Goal: Information Seeking & Learning: Learn about a topic

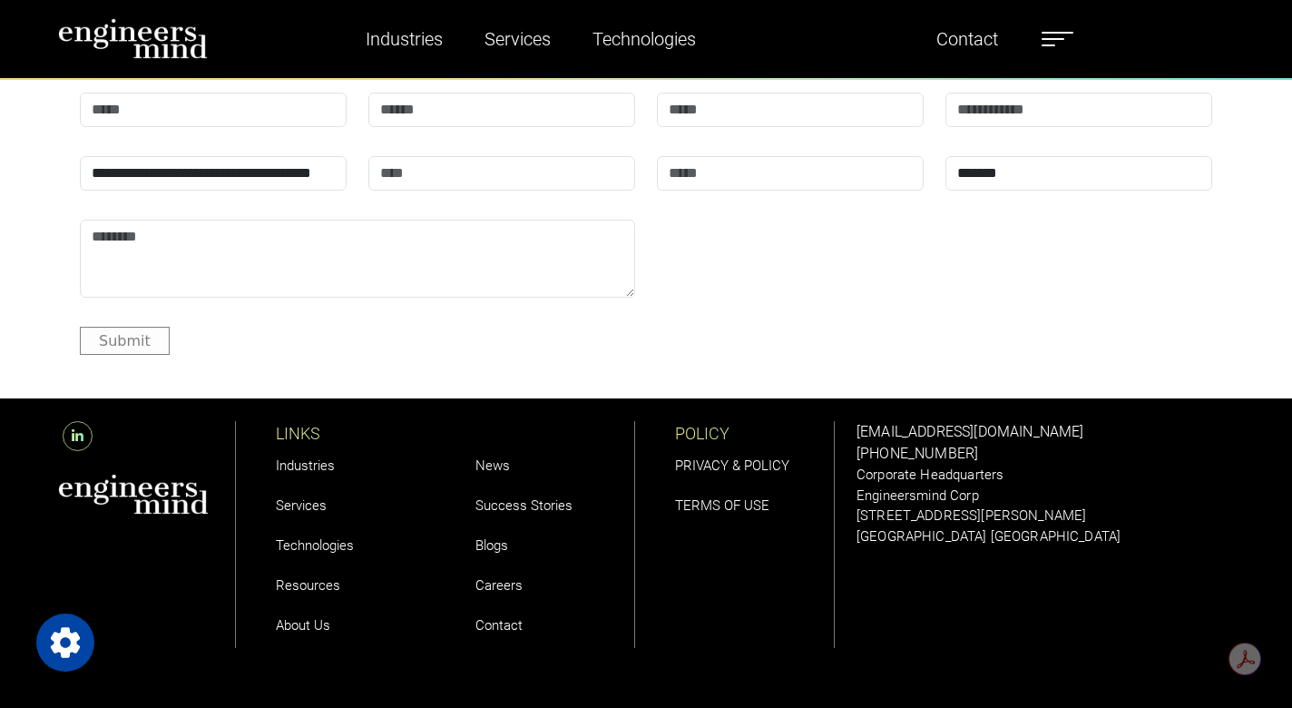
scroll to position [6128, 0]
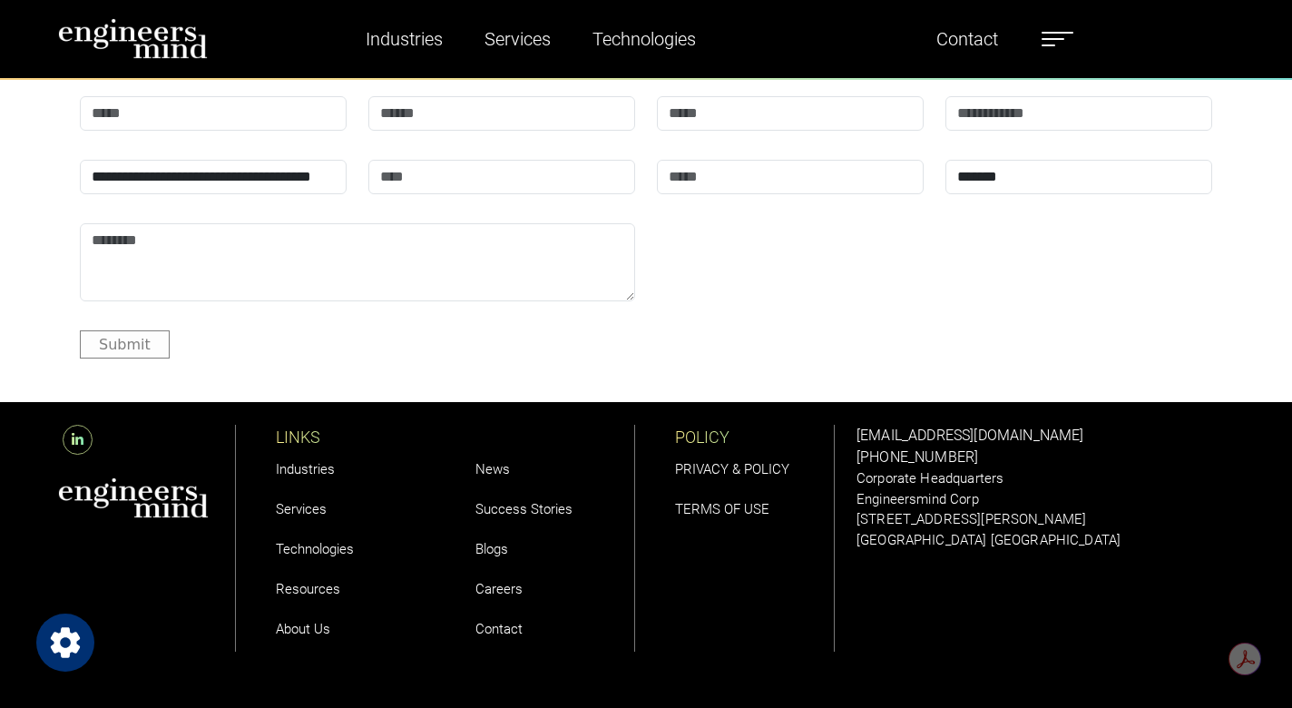
click at [60, 650] on icon "Open Privacy Settings" at bounding box center [65, 642] width 29 height 30
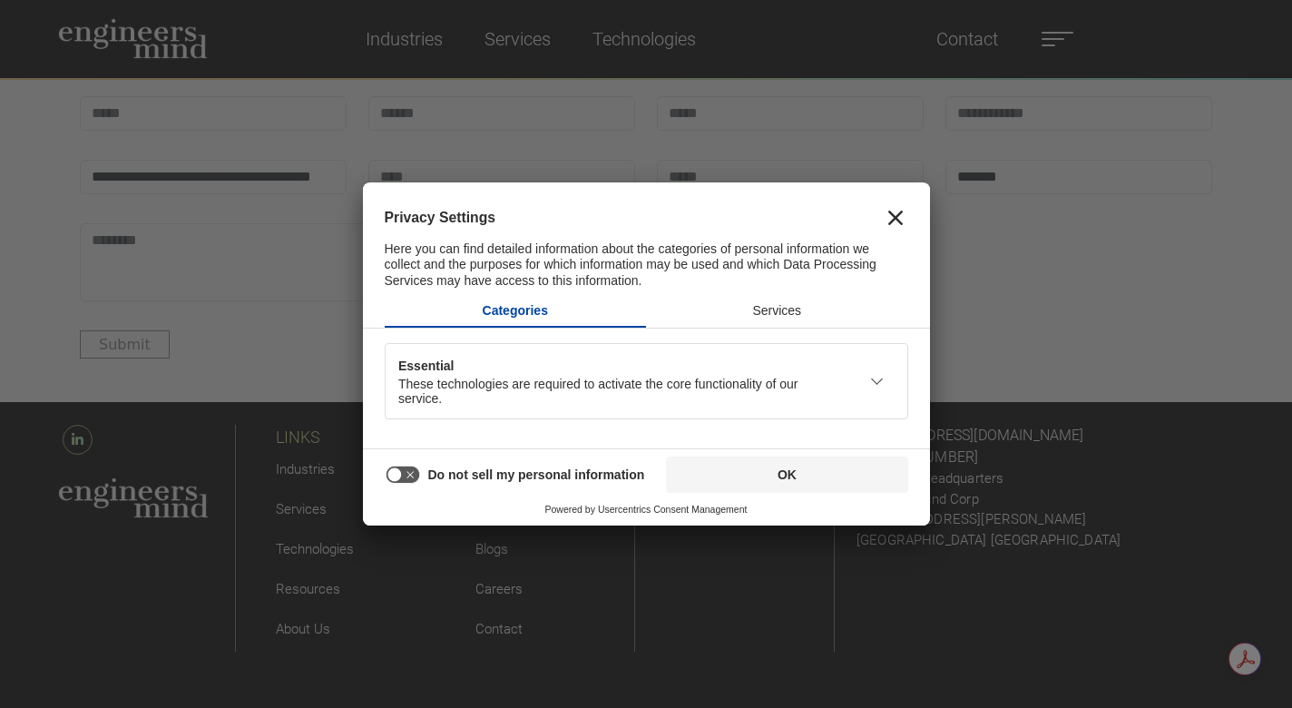
click at [893, 217] on icon "Close" at bounding box center [895, 217] width 15 height 15
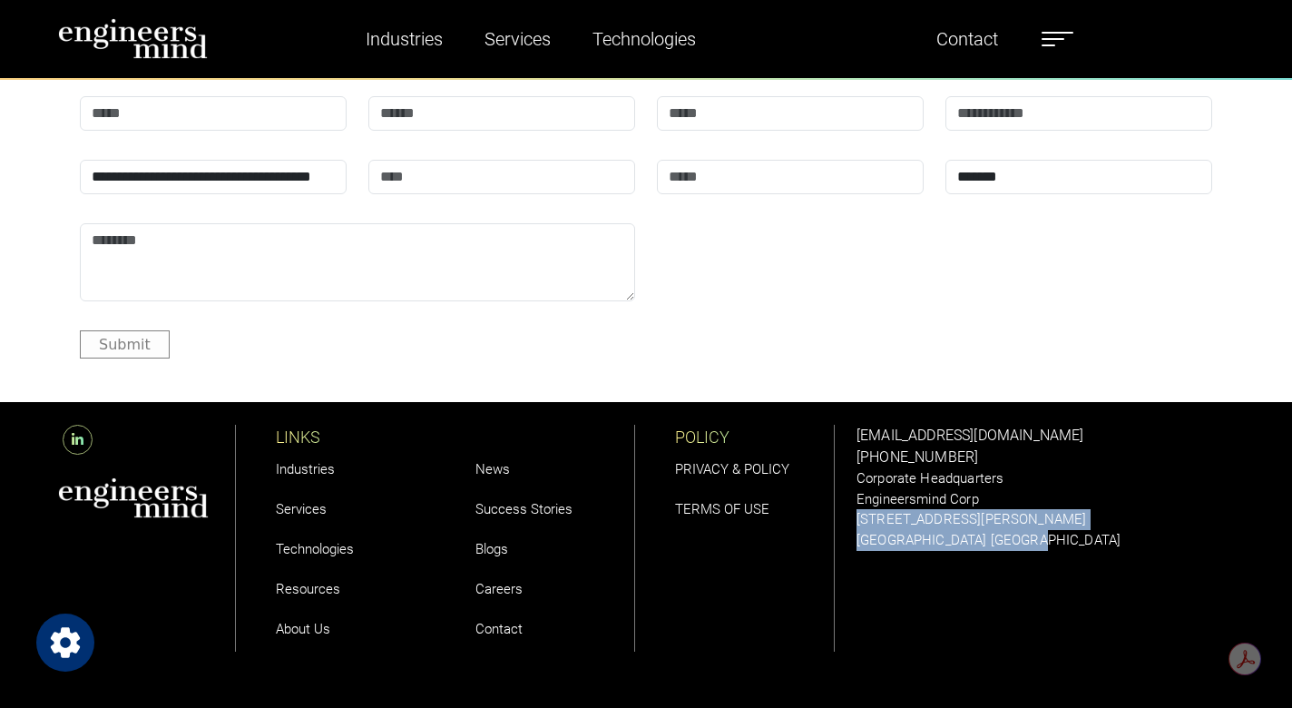
drag, startPoint x: 857, startPoint y: 514, endPoint x: 1022, endPoint y: 543, distance: 166.8
click at [1022, 543] on div "solutions@engineersmind.com +1 201 751 3084 Corporate Headquarters Engineersmin…" at bounding box center [1044, 487] width 377 height 125
click at [1040, 514] on p "[STREET_ADDRESS][PERSON_NAME]" at bounding box center [1044, 519] width 377 height 21
drag, startPoint x: 848, startPoint y: 529, endPoint x: 1043, endPoint y: 536, distance: 195.2
click at [1043, 536] on div "solutions@engineersmind.com +1 201 751 3084 Corporate Headquarters Engineersmin…" at bounding box center [1045, 538] width 399 height 272
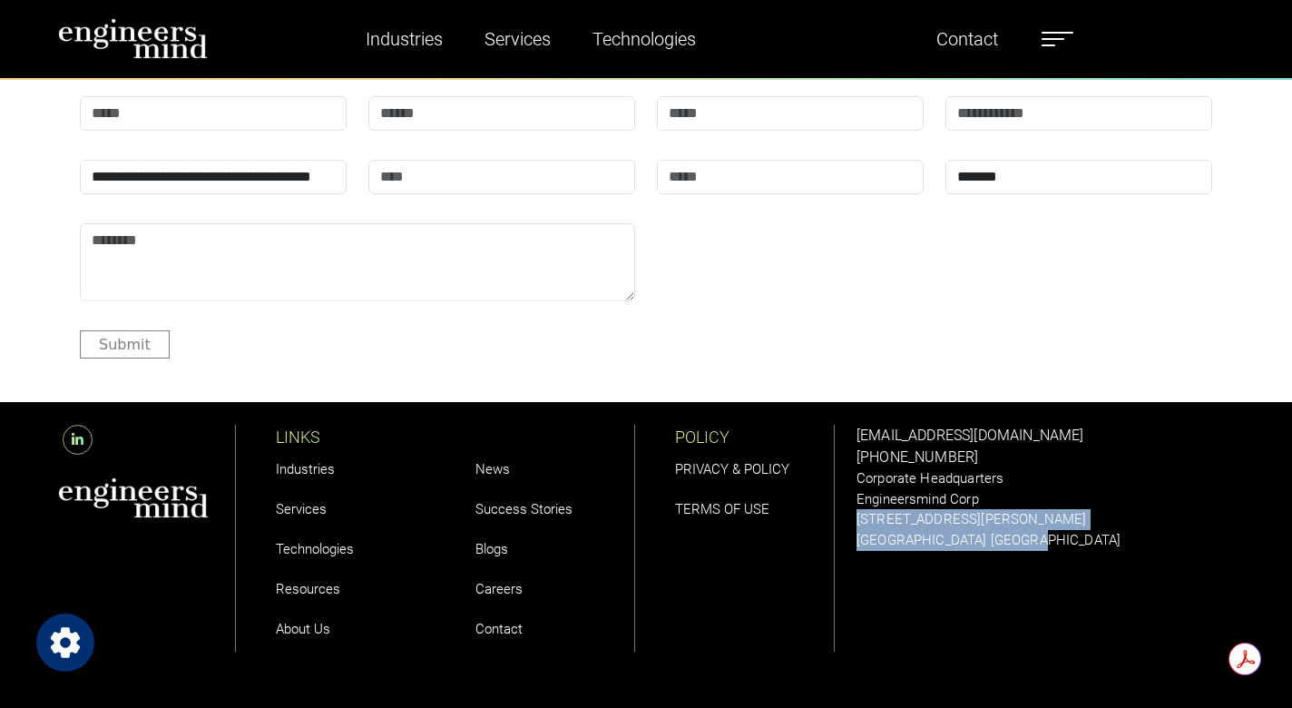
click at [1040, 512] on p "[STREET_ADDRESS][PERSON_NAME]" at bounding box center [1044, 519] width 377 height 21
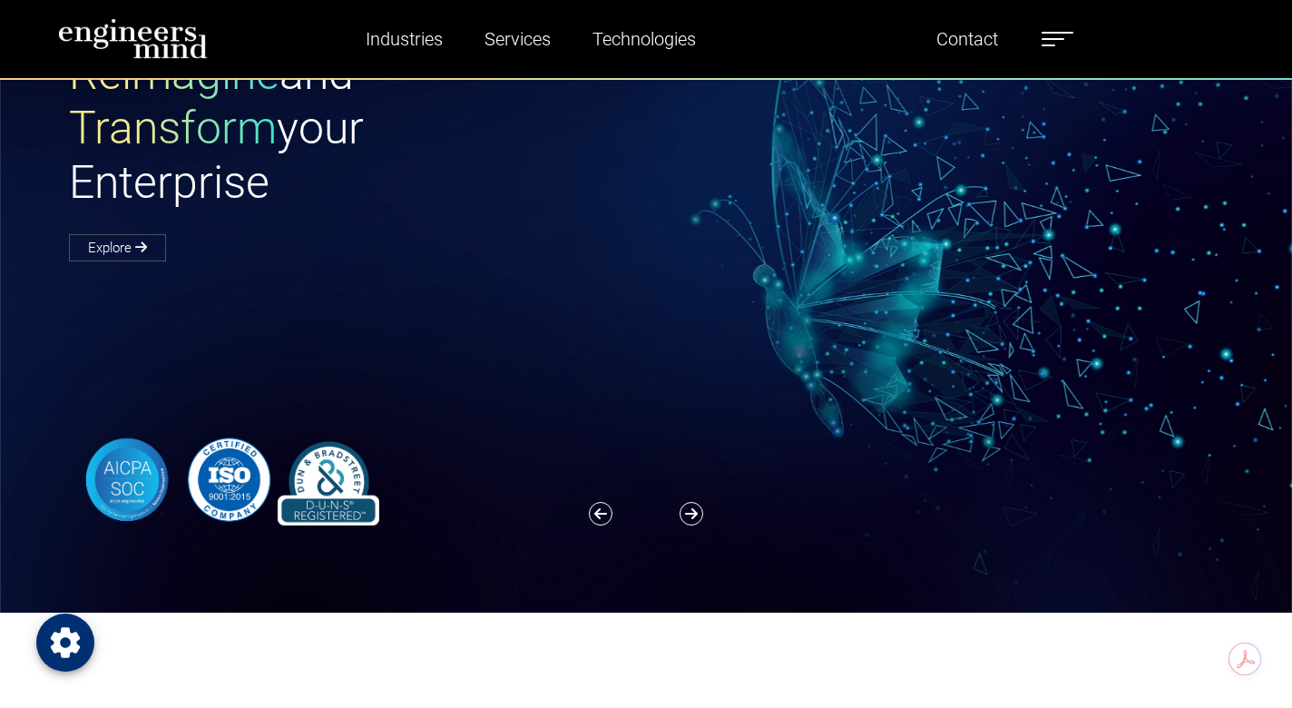
scroll to position [0, 0]
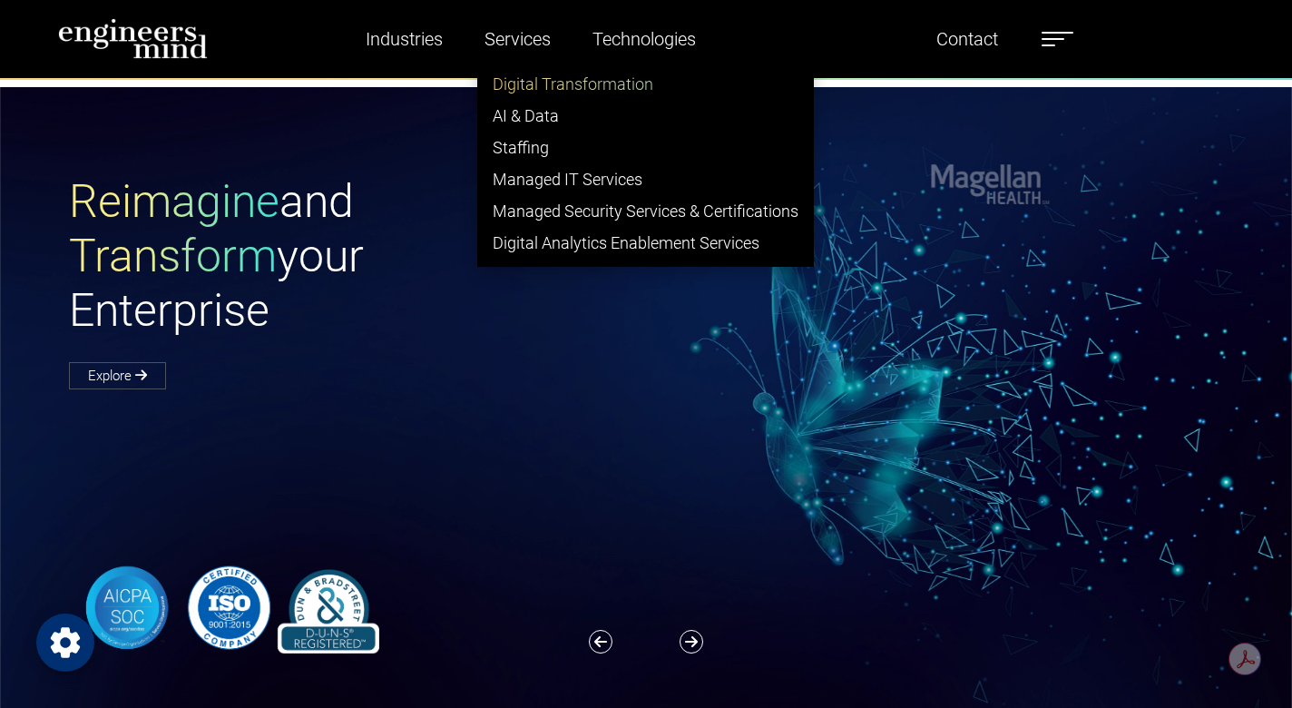
click at [546, 90] on link "Digital Transformation" at bounding box center [645, 84] width 335 height 32
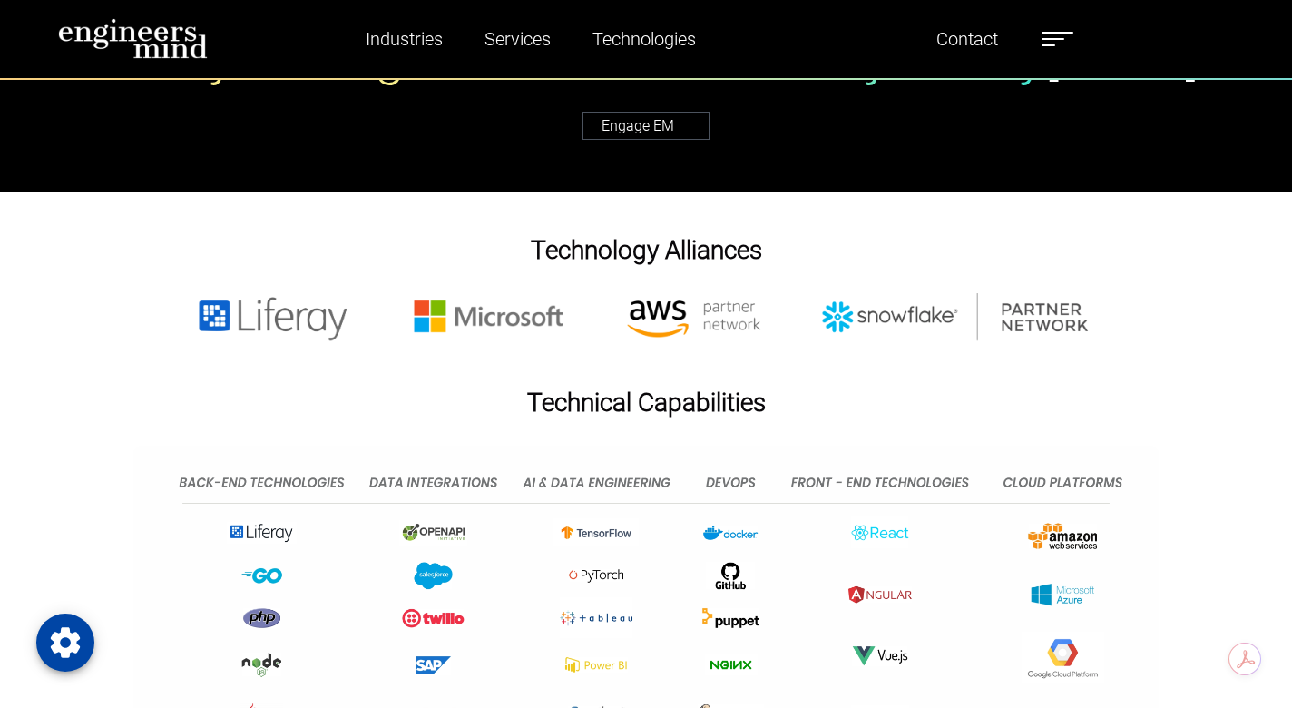
scroll to position [5626, 0]
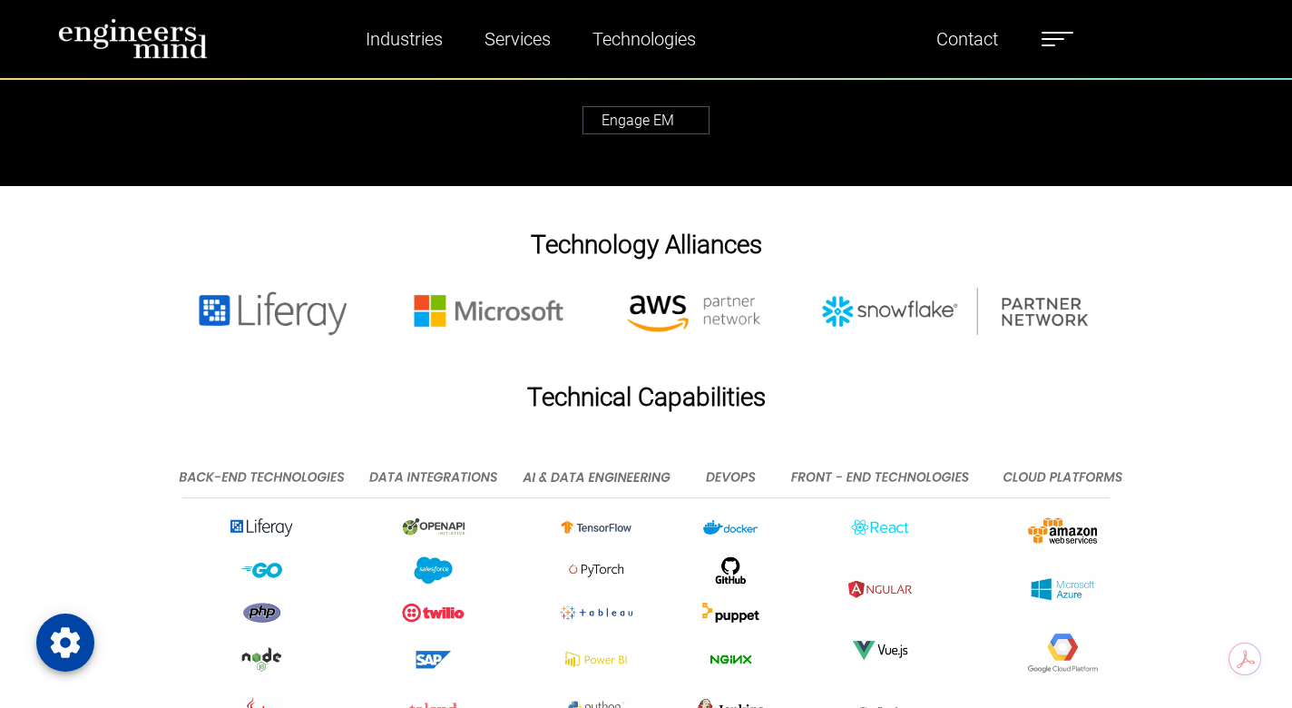
click at [824, 302] on img at bounding box center [645, 312] width 969 height 49
click at [711, 316] on img at bounding box center [645, 312] width 969 height 49
click at [575, 320] on img at bounding box center [645, 312] width 969 height 49
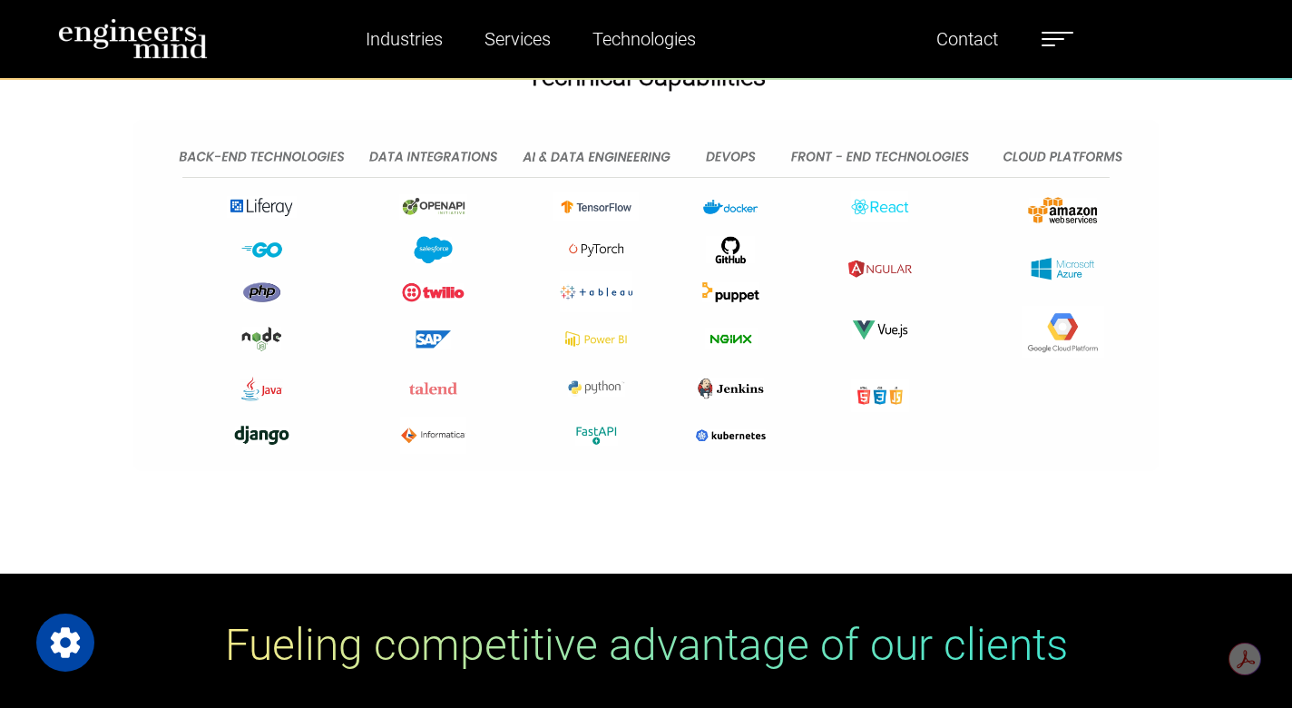
scroll to position [5912, 0]
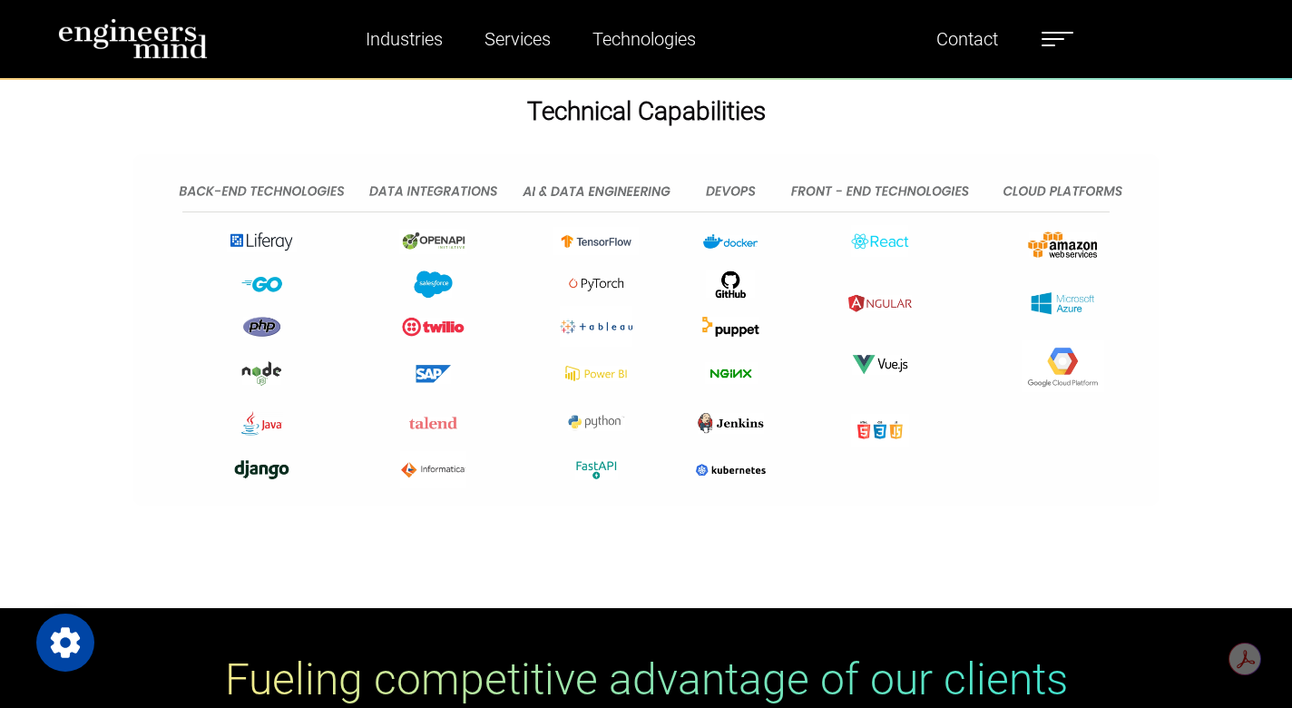
click at [439, 271] on img at bounding box center [645, 329] width 1024 height 351
click at [435, 286] on img at bounding box center [645, 329] width 1024 height 351
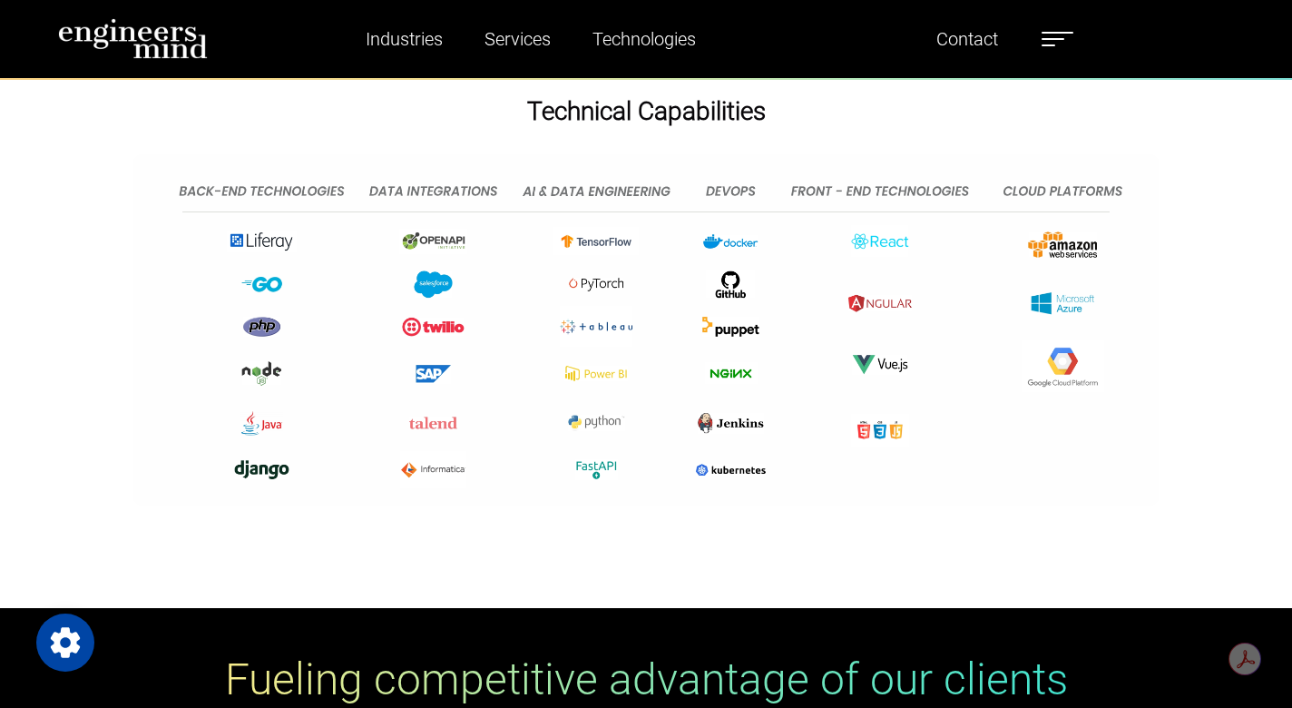
click at [435, 286] on img at bounding box center [645, 329] width 1024 height 351
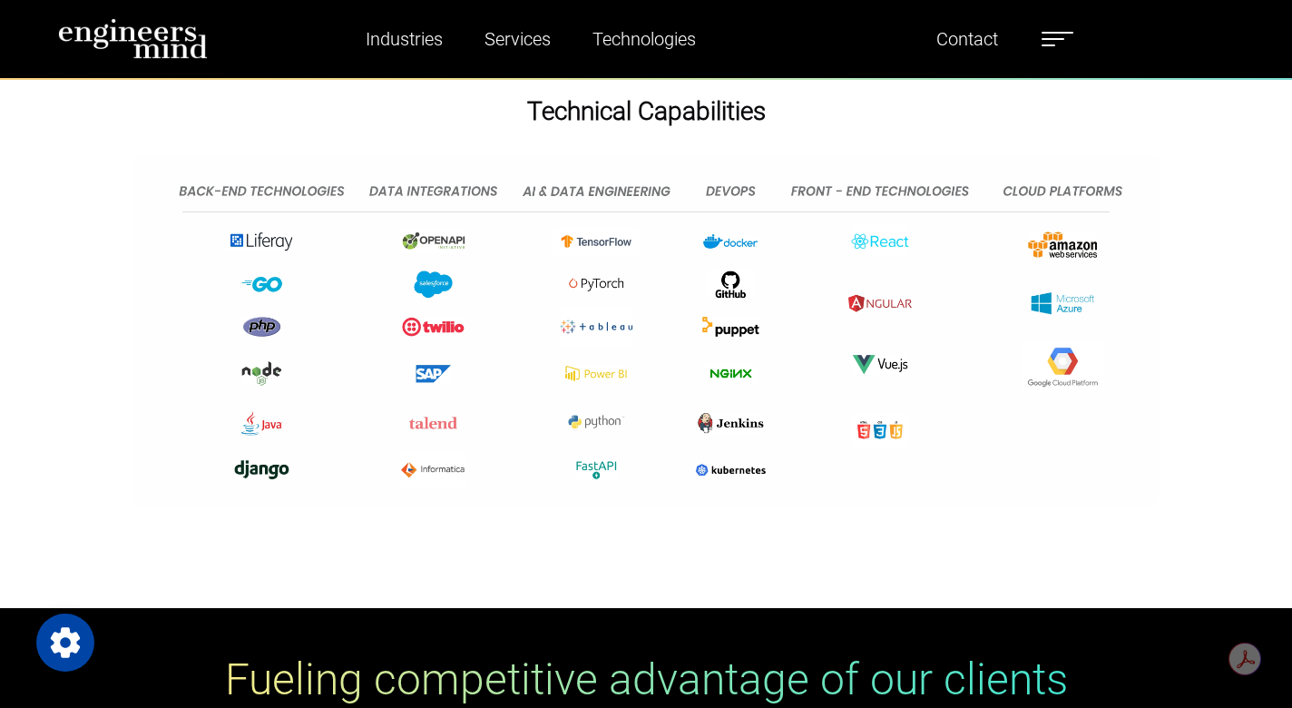
click at [435, 286] on img at bounding box center [645, 329] width 1024 height 351
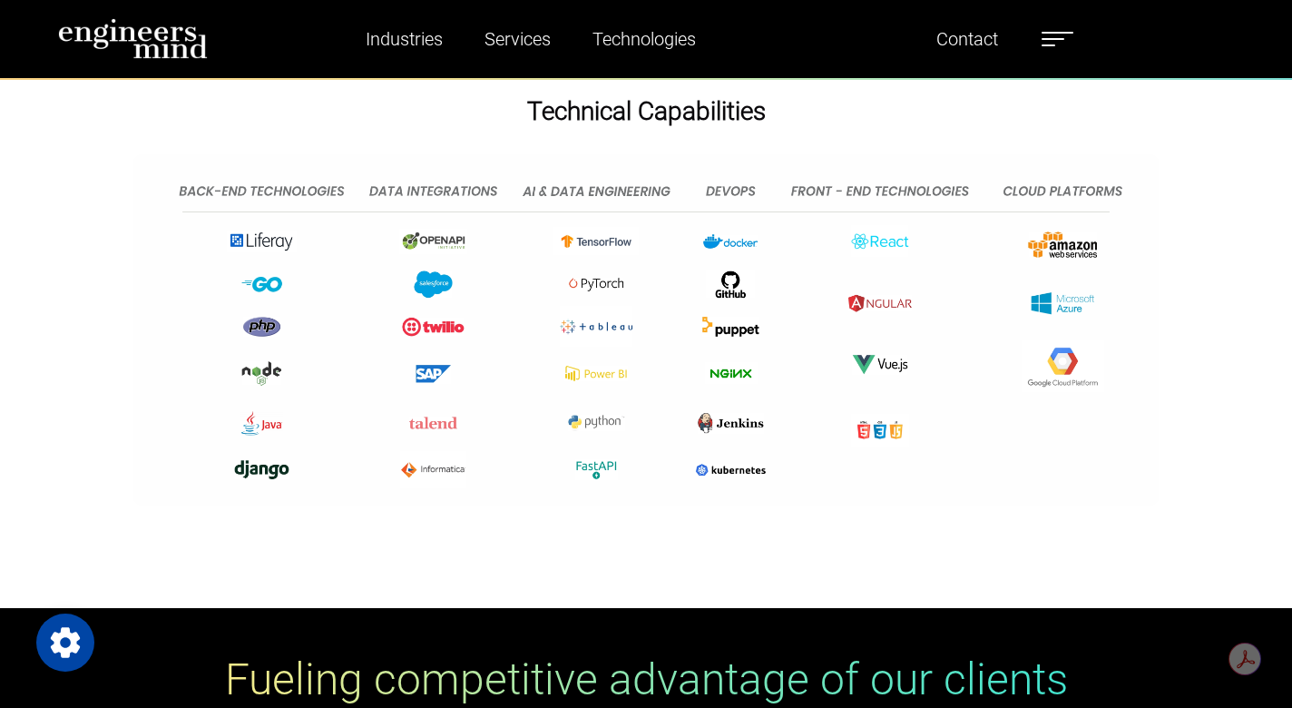
click at [435, 286] on img at bounding box center [645, 329] width 1024 height 351
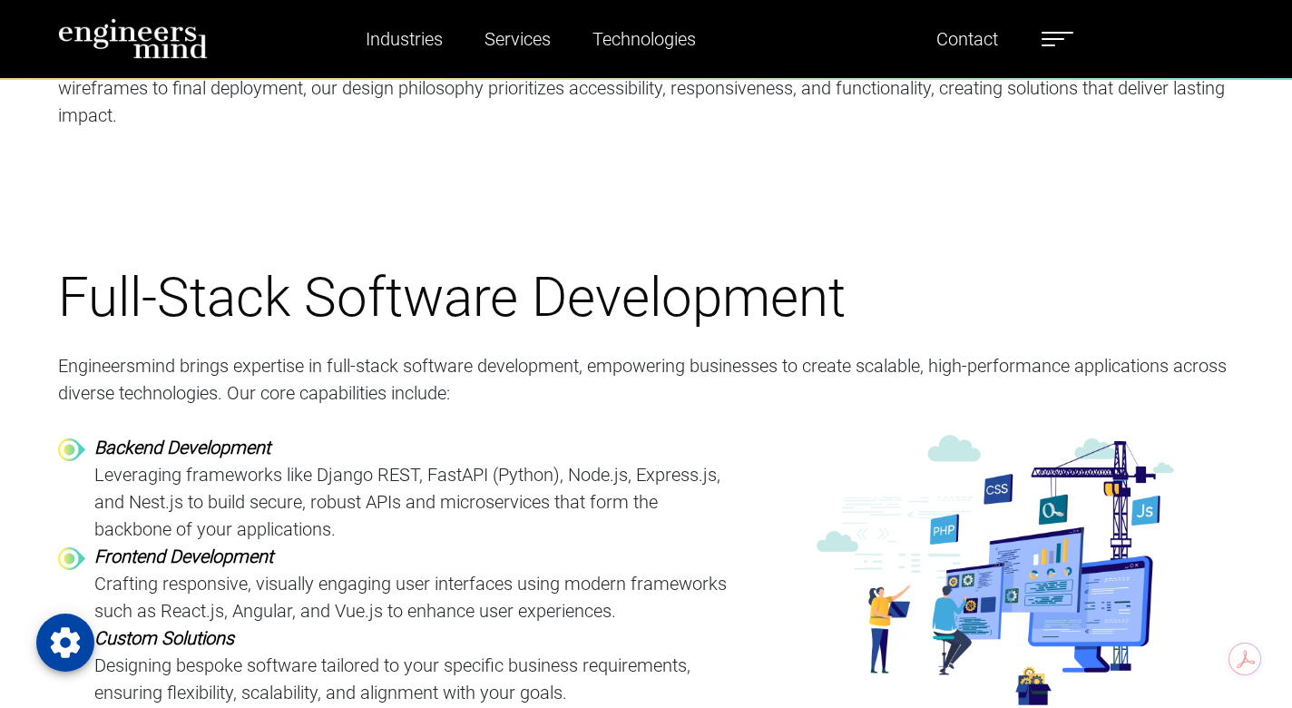
scroll to position [1761, 0]
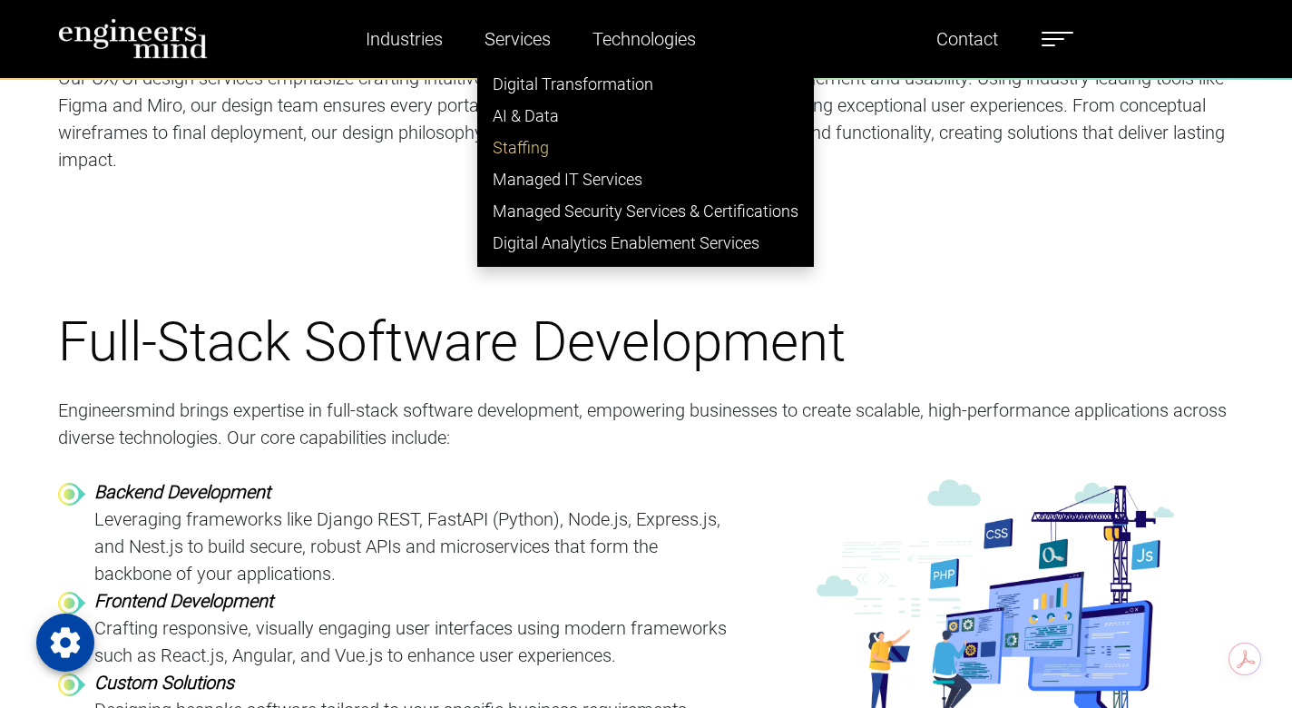
click at [522, 135] on link "Staffing" at bounding box center [645, 148] width 335 height 32
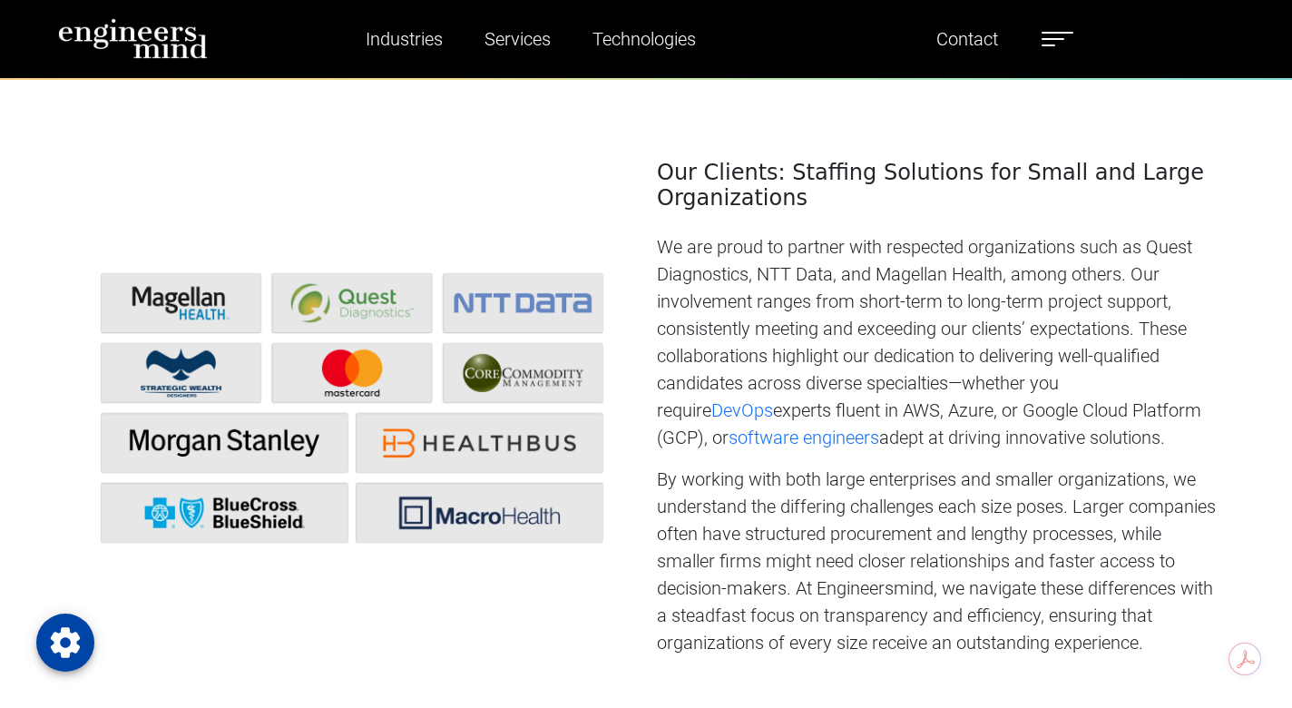
scroll to position [1345, 0]
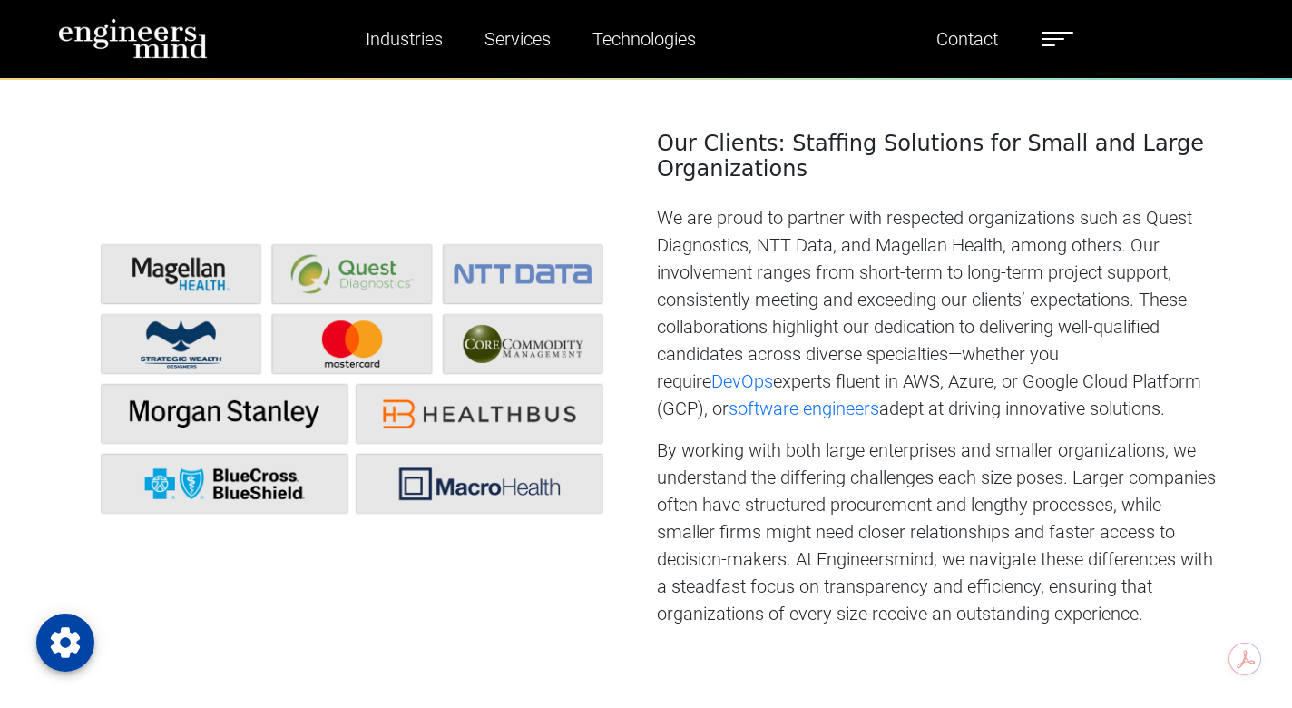
click at [479, 270] on img at bounding box center [352, 379] width 566 height 287
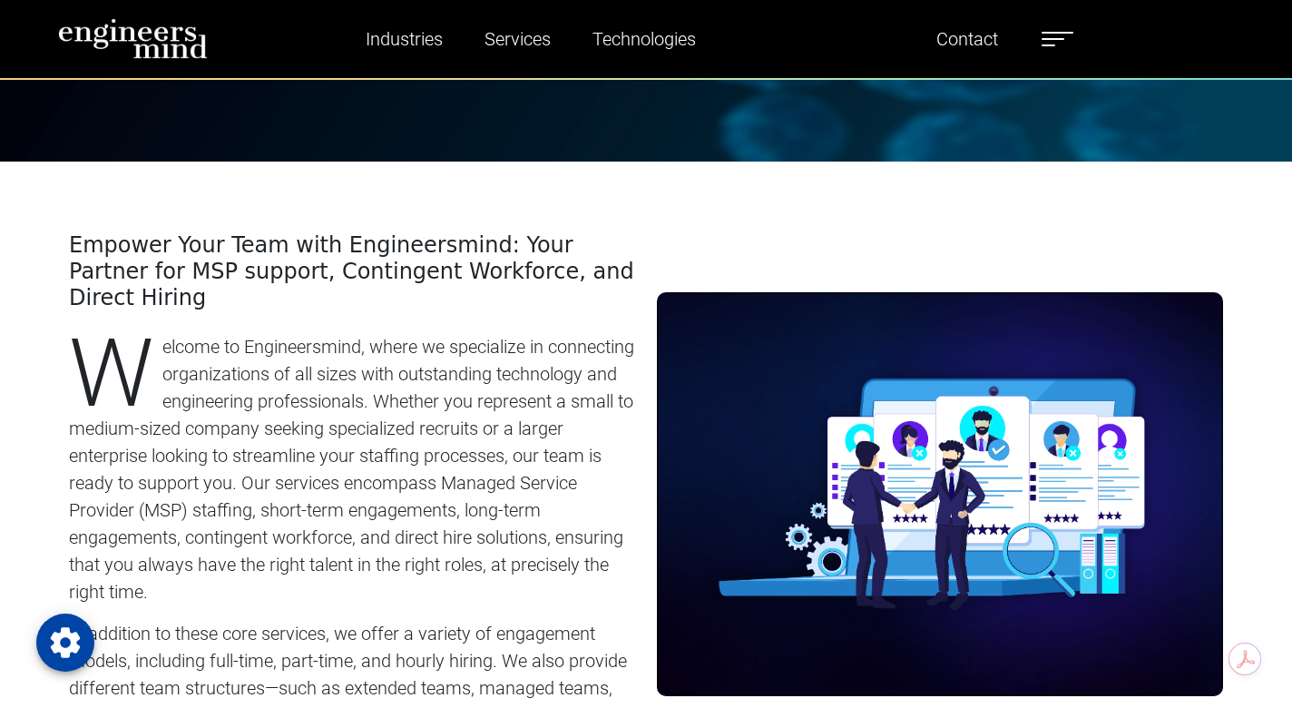
scroll to position [0, 0]
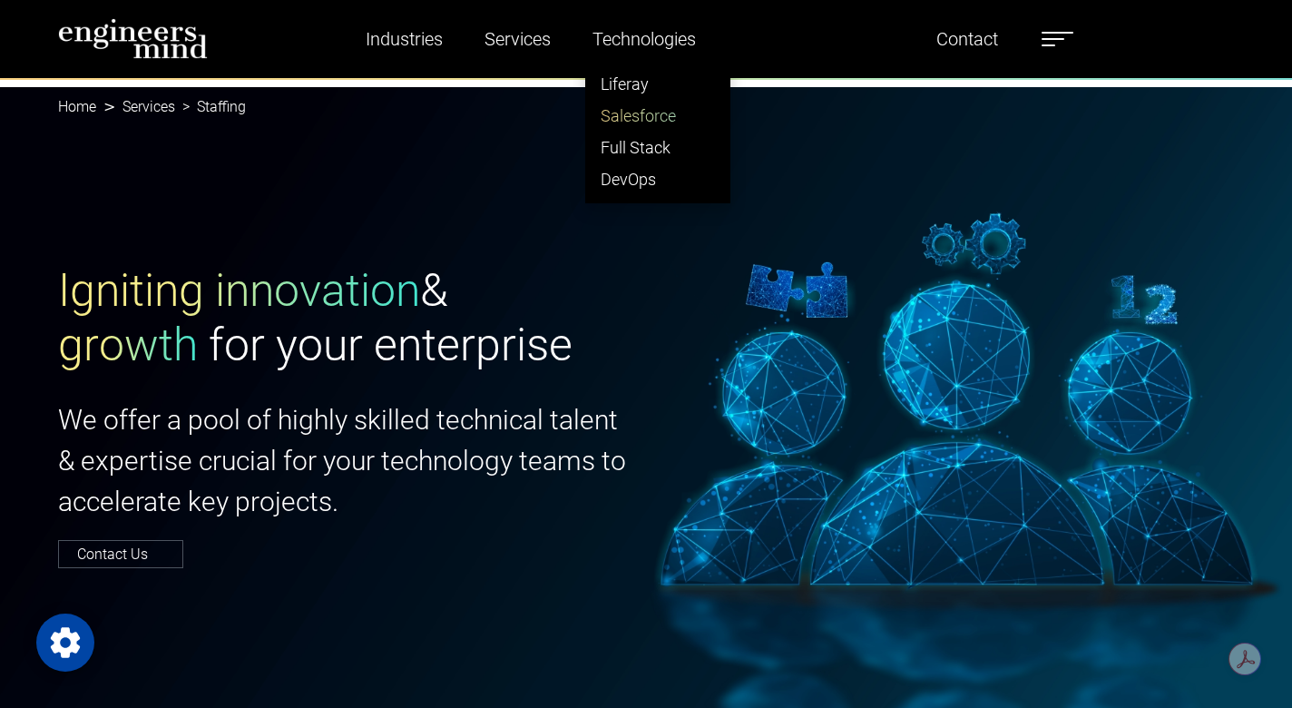
click at [631, 125] on link "Salesforce" at bounding box center [657, 116] width 143 height 32
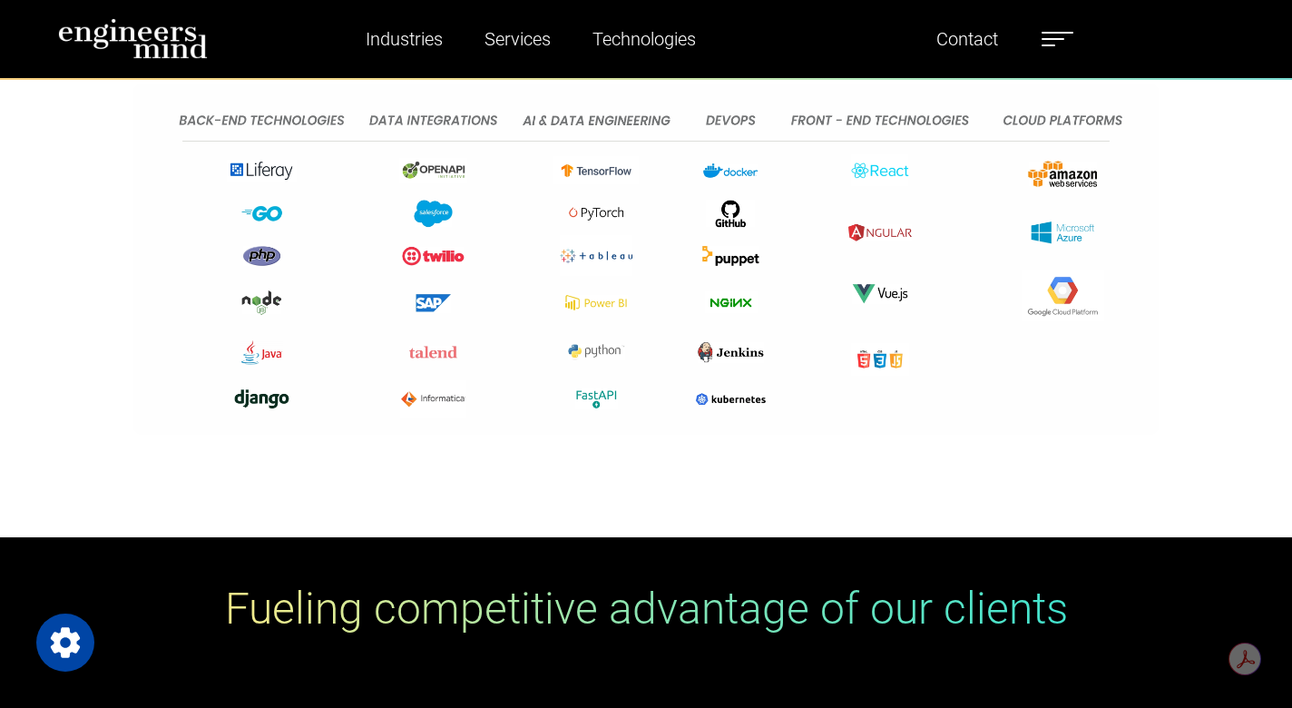
scroll to position [9431, 0]
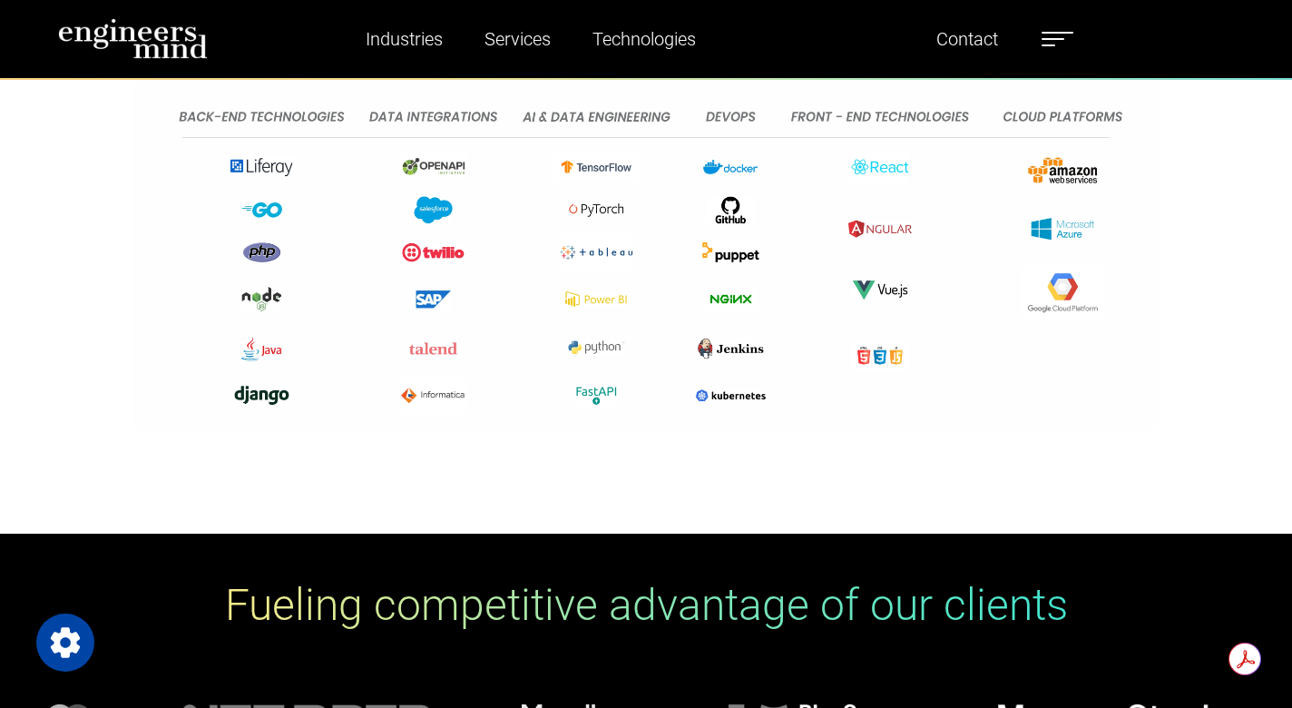
click at [1059, 333] on img at bounding box center [645, 255] width 1024 height 351
click at [1069, 210] on img at bounding box center [645, 255] width 1024 height 351
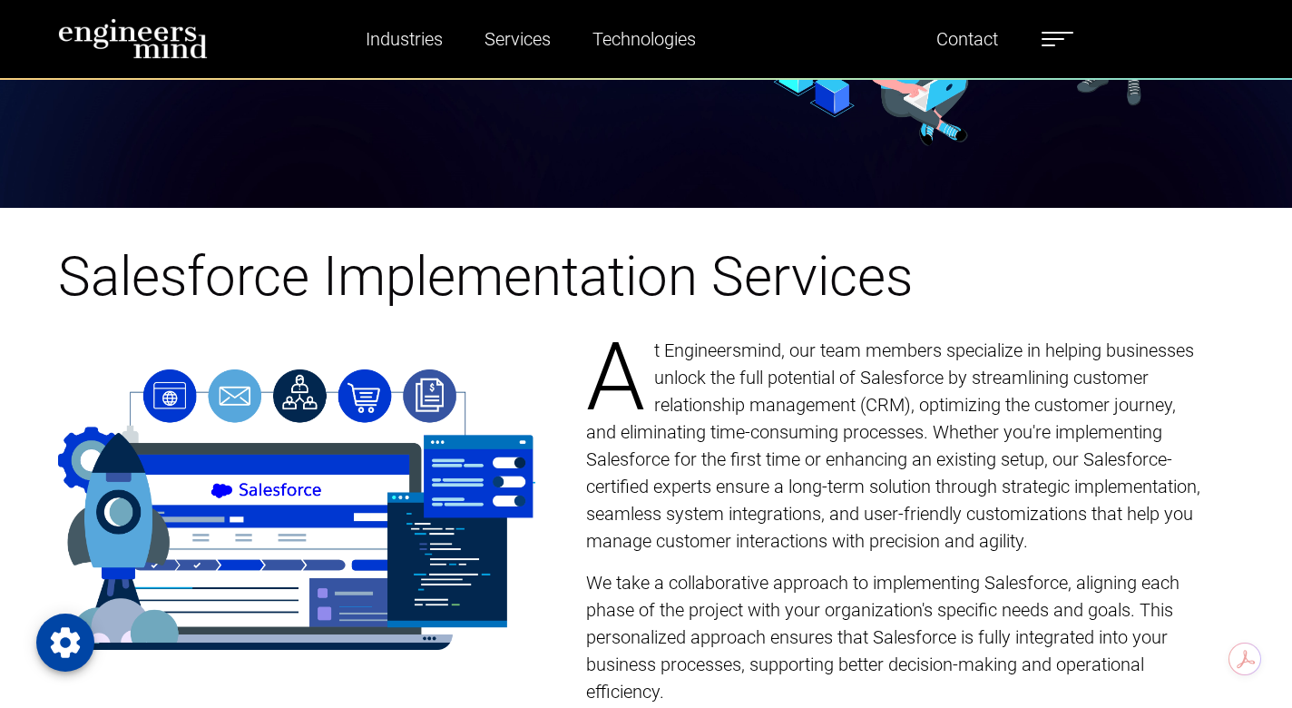
scroll to position [0, 0]
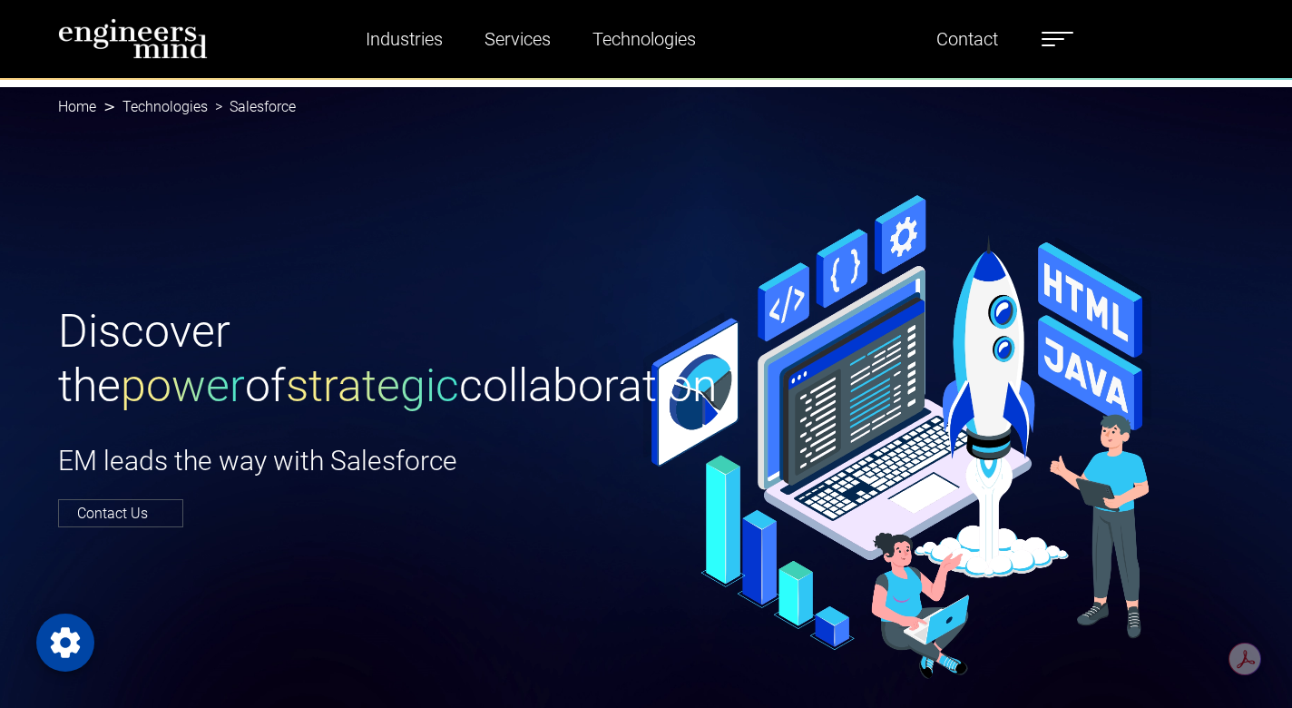
click at [157, 41] on img at bounding box center [133, 38] width 150 height 41
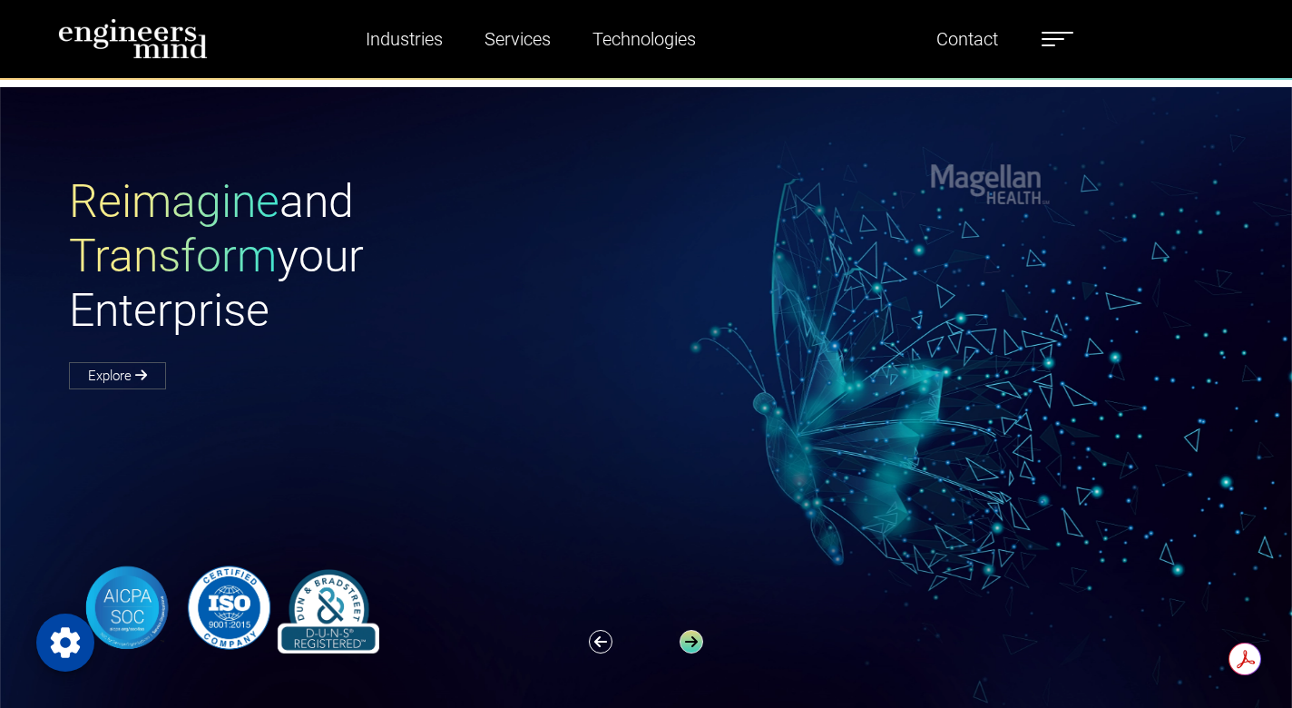
click at [695, 637] on icon "button" at bounding box center [691, 642] width 24 height 24
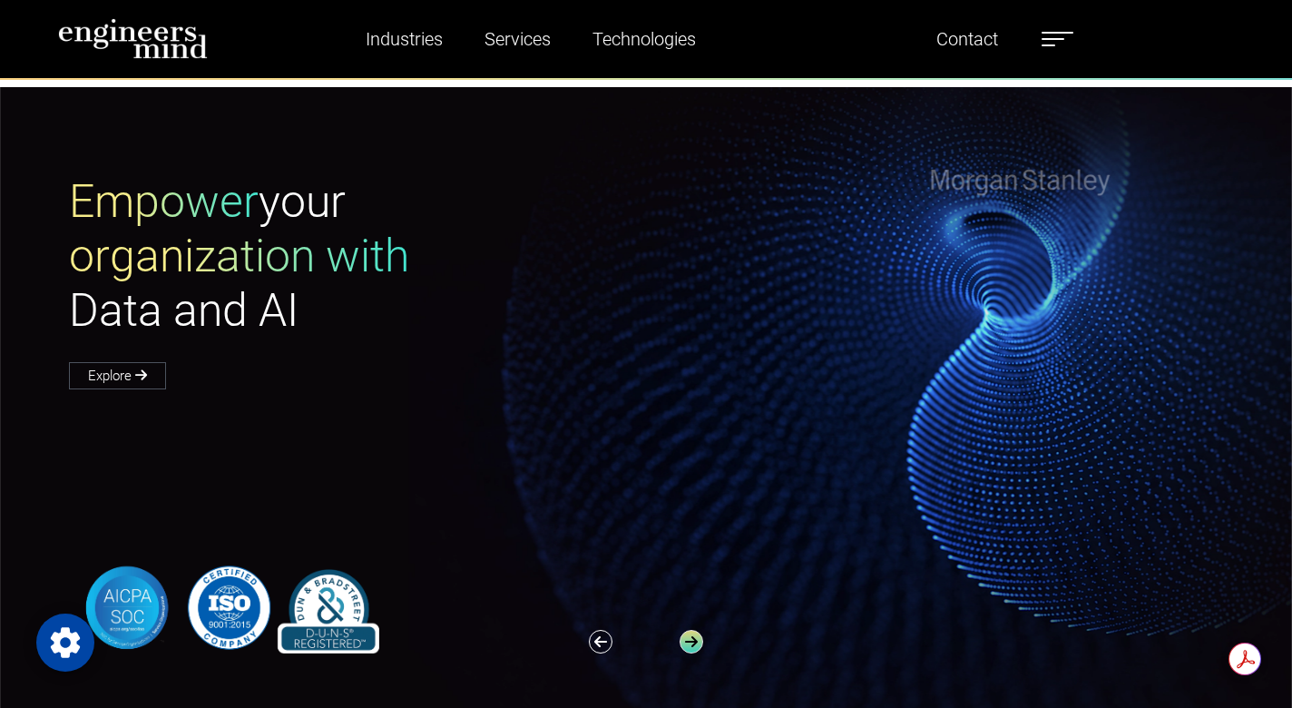
click at [695, 637] on icon "button" at bounding box center [691, 642] width 24 height 24
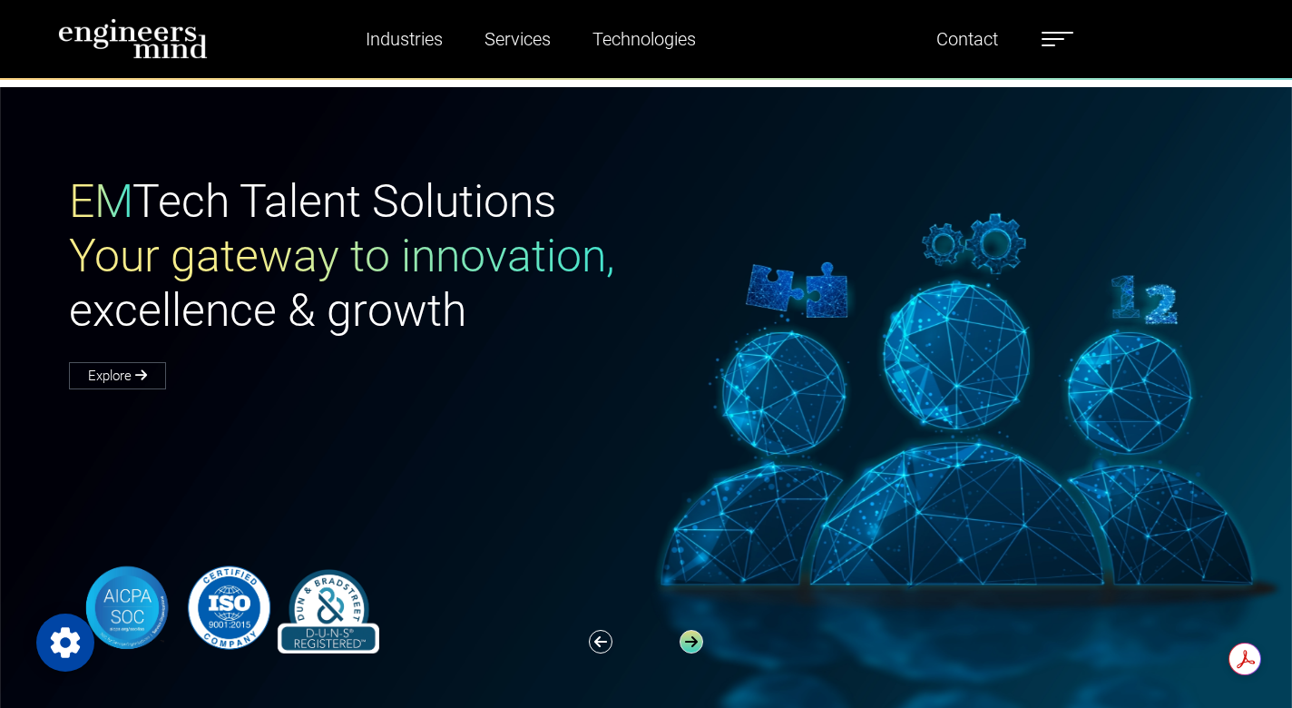
click at [695, 637] on icon "button" at bounding box center [691, 642] width 24 height 24
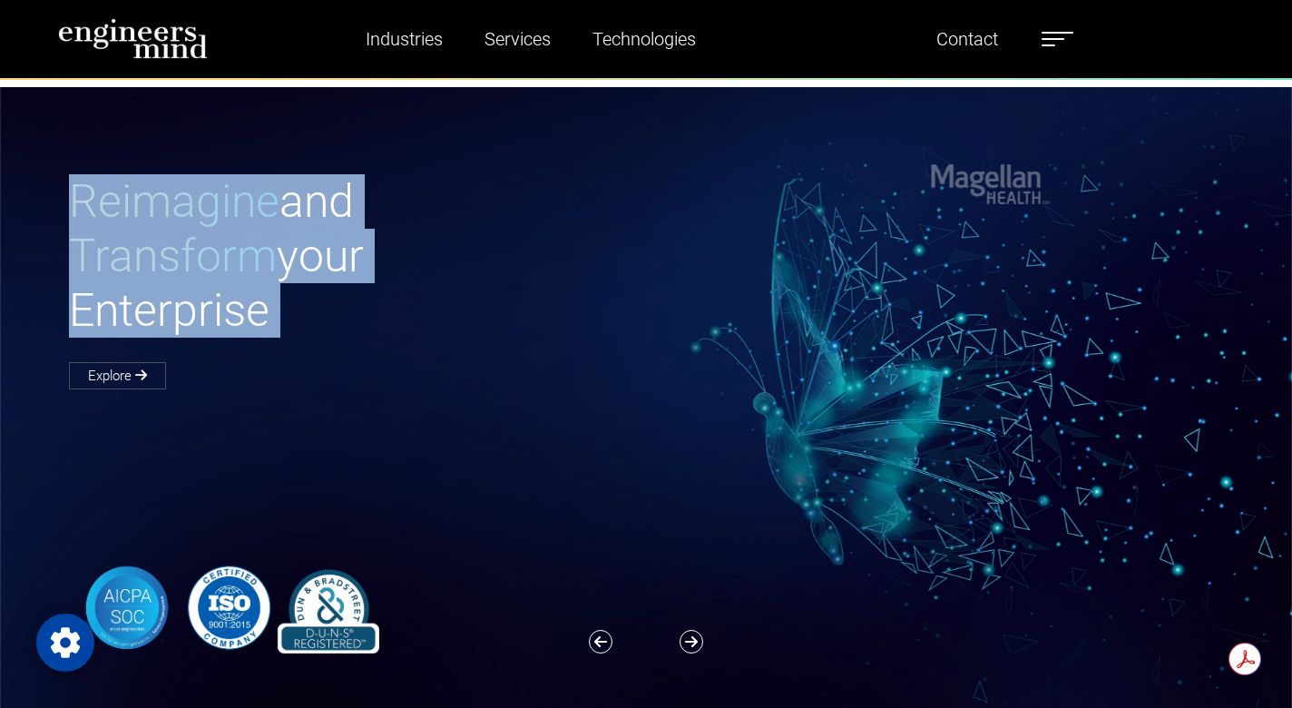
drag, startPoint x: 74, startPoint y: 195, endPoint x: 350, endPoint y: 357, distance: 319.6
click at [350, 357] on div "Reimagine and Transform your Enterprise Explore" at bounding box center [357, 280] width 599 height 212
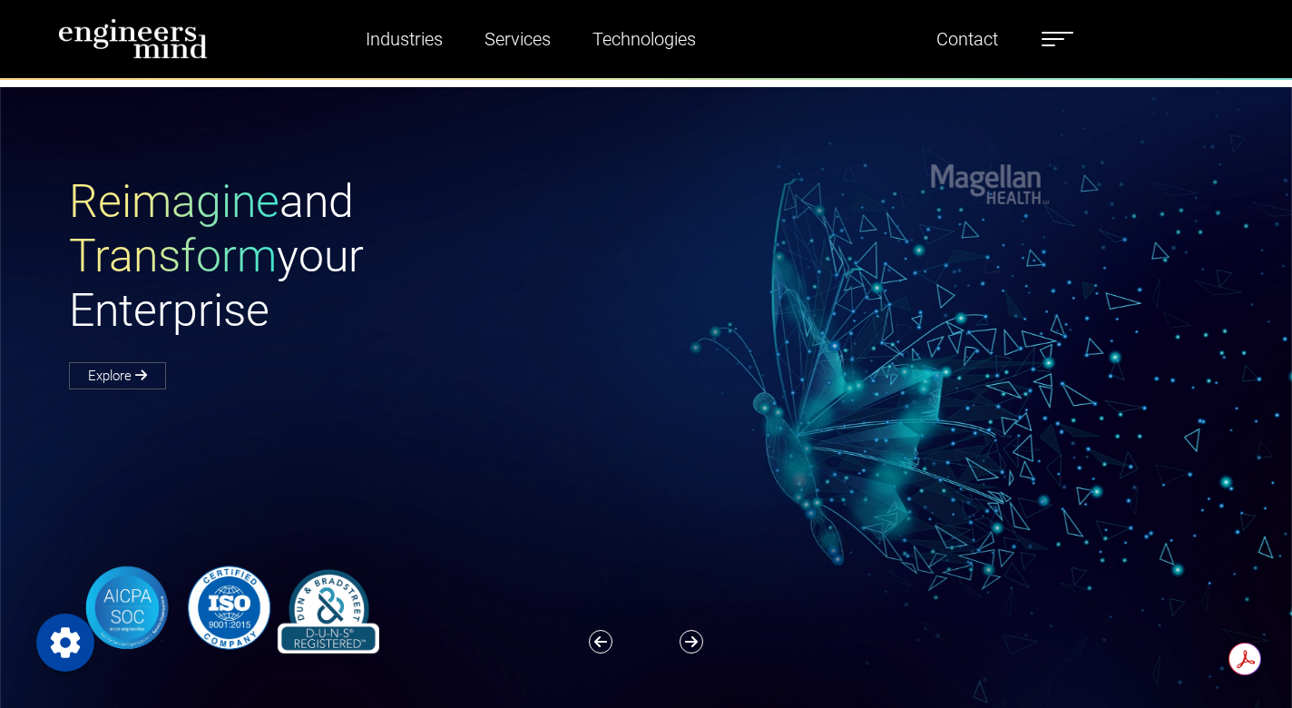
click at [571, 375] on div "Reimagine and Transform your Enterprise Explore" at bounding box center [357, 280] width 599 height 212
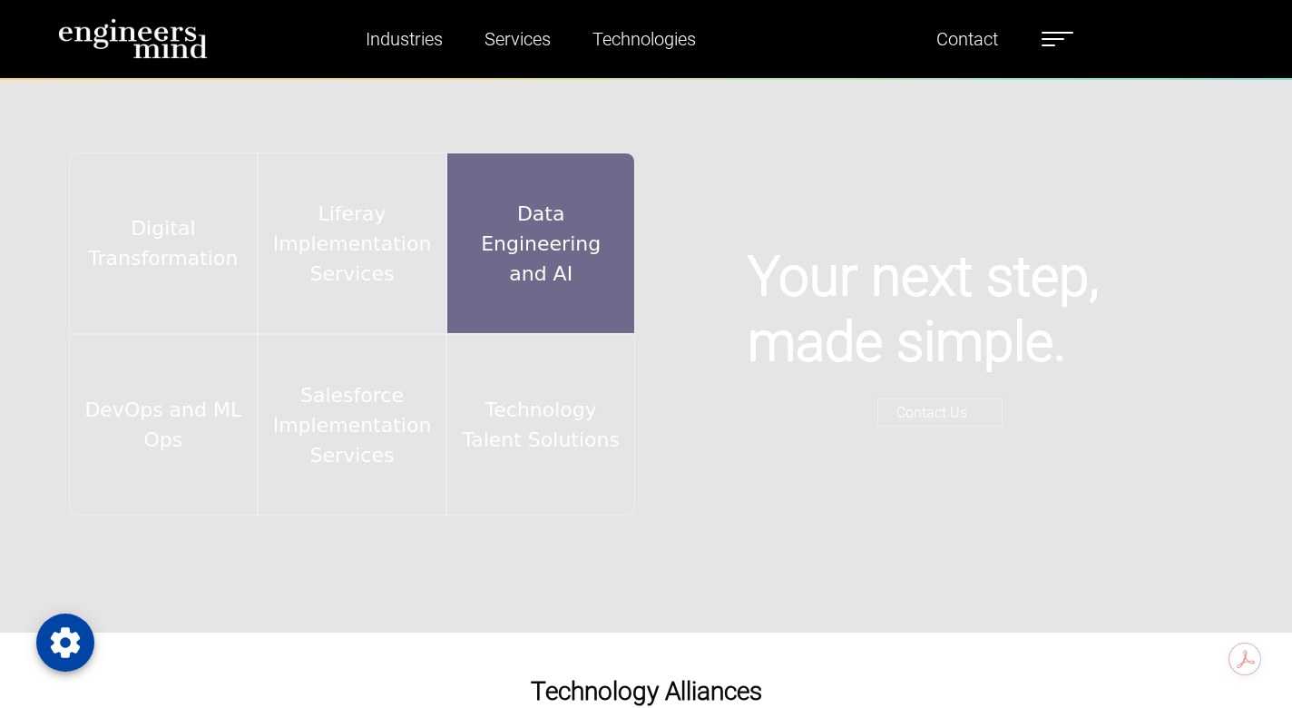
scroll to position [2926, 0]
